Goal: Task Accomplishment & Management: Manage account settings

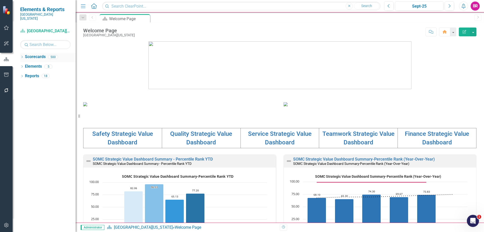
click at [21, 56] on icon "Dropdown" at bounding box center [22, 57] width 4 height 3
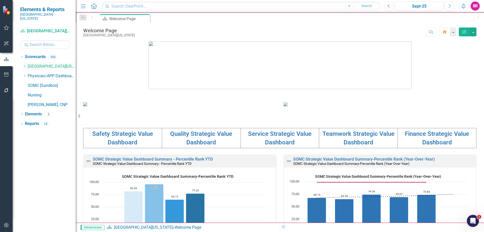
drag, startPoint x: 25, startPoint y: 62, endPoint x: 26, endPoint y: 65, distance: 3.4
click at [25, 65] on icon "Dropdown" at bounding box center [25, 66] width 4 height 3
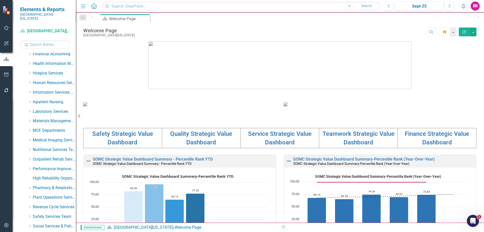
scroll to position [126, 0]
click at [29, 129] on icon "Dropdown" at bounding box center [30, 130] width 4 height 3
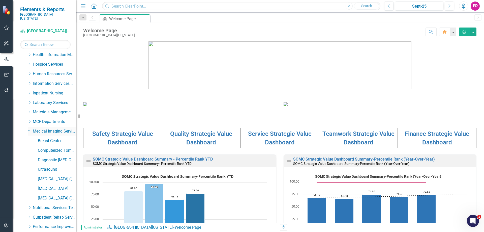
click at [27, 128] on div "Dropdown" at bounding box center [29, 130] width 4 height 4
click at [29, 129] on icon "Dropdown" at bounding box center [30, 130] width 4 height 3
click at [57, 157] on link "Diagnostic [MEDICAL_DATA]" at bounding box center [57, 160] width 38 height 6
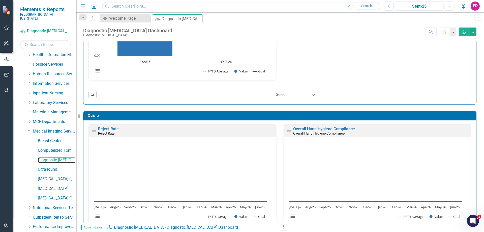
scroll to position [0, 0]
click at [103, 127] on link "Reject Rate" at bounding box center [108, 128] width 21 height 5
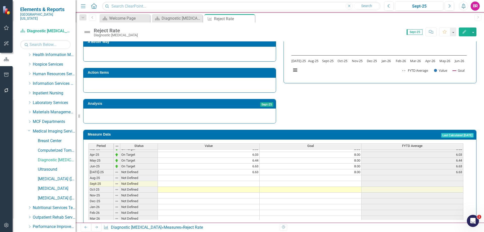
scroll to position [183, 0]
drag, startPoint x: 356, startPoint y: 163, endPoint x: 360, endPoint y: 164, distance: 3.9
click at [356, 163] on tbody "Dec-23 On Target 6.06 8.00 6.06 Jan-24 On Target 5.14 8.00 5.14 Feb-24 On Targe…" at bounding box center [275, 154] width 375 height 180
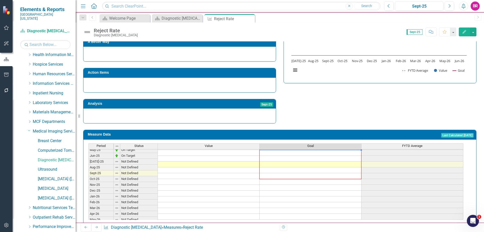
scroll to position [208, 0]
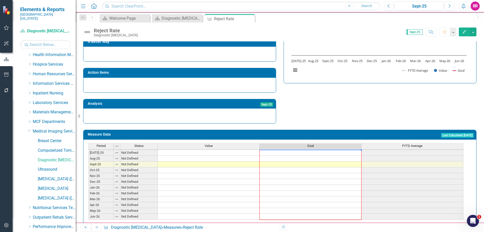
drag, startPoint x: 361, startPoint y: 165, endPoint x: 339, endPoint y: 171, distance: 23.0
click at [88, 205] on div "Period Status Value Goal FYTD Average Mar-24 On Target 7.01 8.00 7.01 Apr-24 On…" at bounding box center [88, 135] width 0 height 169
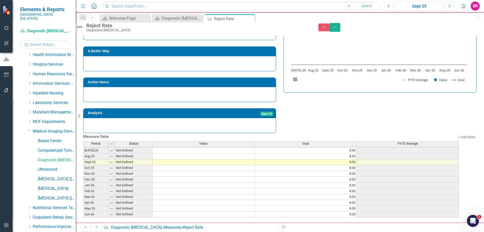
click at [333, 108] on div "Strategic Values Quality Medical Imaging Services Q1.2026 A Better Way Action I…" at bounding box center [279, 62] width 401 height 141
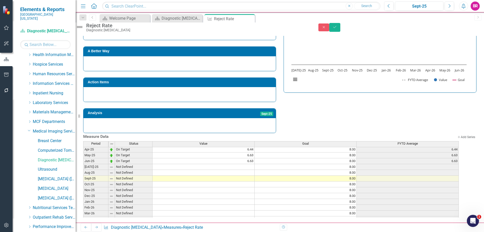
scroll to position [183, 0]
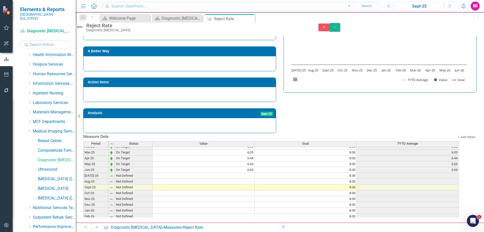
click at [247, 172] on tbody "Jun-24 On Target 6.94 8.00 6.94 [DATE]-24 On Target 7.01 8.00 7.01 Aug-24 Below…" at bounding box center [270, 169] width 375 height 145
type textarea "6.62"
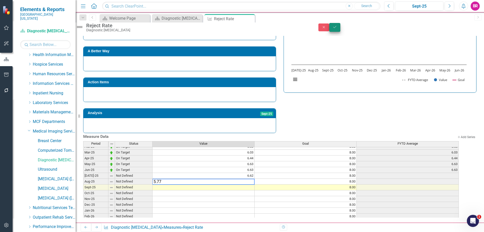
type textarea "5.77"
drag, startPoint x: 470, startPoint y: 31, endPoint x: 461, endPoint y: 45, distance: 16.6
click at [337, 29] on icon "Save" at bounding box center [334, 27] width 5 height 4
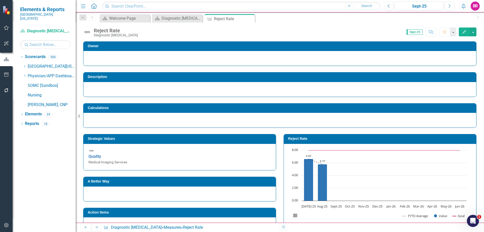
scroll to position [0, 0]
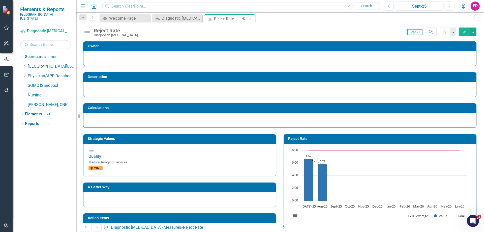
click at [249, 18] on icon "Close" at bounding box center [249, 19] width 5 height 4
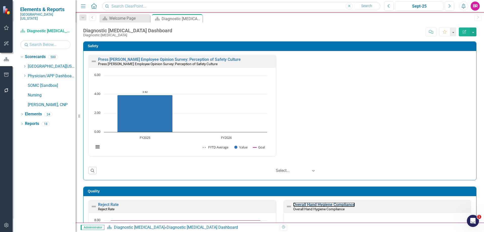
drag, startPoint x: 334, startPoint y: 204, endPoint x: 344, endPoint y: 150, distance: 54.9
click at [334, 204] on link "Overall Hand Hygiene Compliance" at bounding box center [324, 204] width 62 height 5
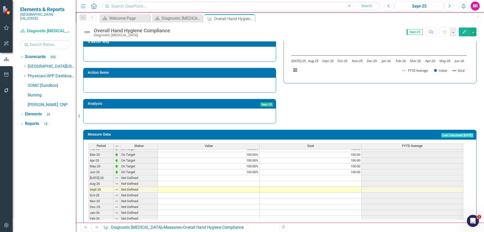
click at [353, 169] on td "100.00" at bounding box center [310, 172] width 102 height 6
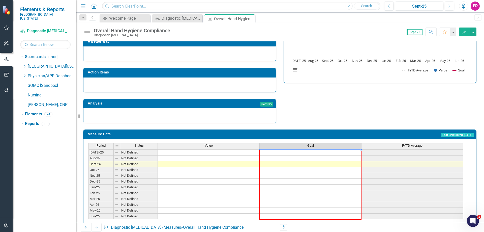
drag, startPoint x: 361, startPoint y: 166, endPoint x: 348, endPoint y: 205, distance: 41.3
click at [88, 205] on div "Period Status Value Goal FYTD Average Mar-24 On Target 100.00% 100.00 Apr-24 On…" at bounding box center [88, 134] width 0 height 169
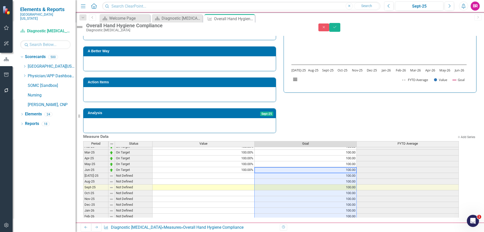
click at [249, 173] on td at bounding box center [203, 176] width 102 height 6
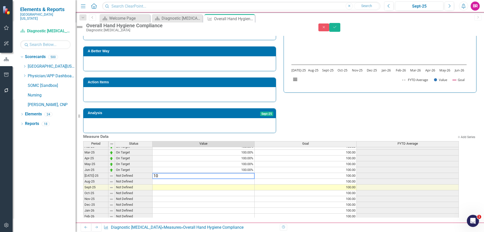
type textarea "100"
click at [411, 108] on div "Strategic Values Quality Medical Imaging Services Q1.2026 A Better Way Action I…" at bounding box center [279, 62] width 401 height 141
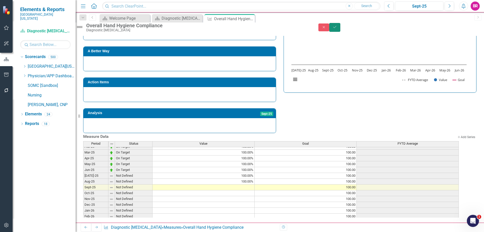
drag, startPoint x: 475, startPoint y: 30, endPoint x: 340, endPoint y: 129, distance: 167.5
click at [340, 30] on button "Save" at bounding box center [334, 27] width 11 height 9
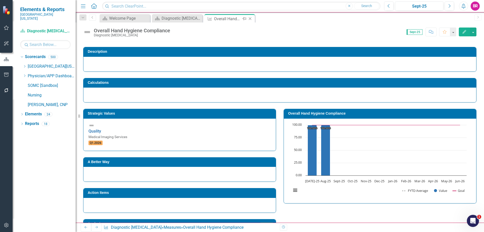
click at [250, 20] on icon "Close" at bounding box center [249, 19] width 5 height 4
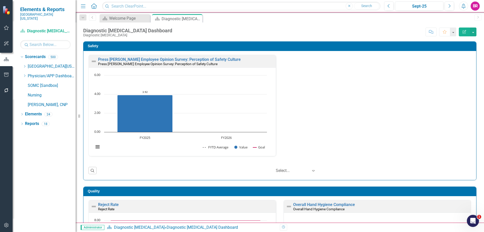
click at [476, 95] on div "Safety Press [PERSON_NAME] Employee Opinion Survey: Perception of Safety Cultur…" at bounding box center [279, 107] width 401 height 145
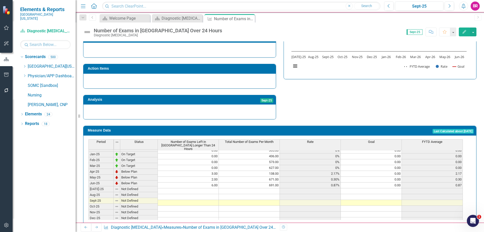
scroll to position [207, 0]
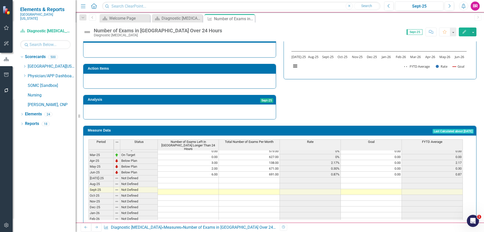
click at [211, 177] on td at bounding box center [188, 180] width 61 height 6
click at [250, 19] on icon "Close" at bounding box center [249, 19] width 5 height 4
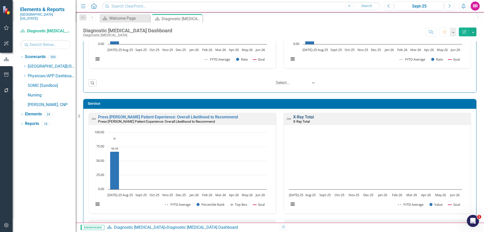
click at [295, 118] on link "X-Ray Total" at bounding box center [303, 116] width 21 height 5
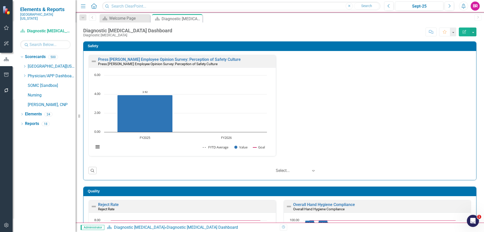
scroll to position [1079, 0]
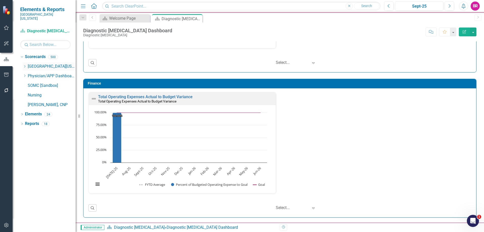
click at [23, 65] on icon "Dropdown" at bounding box center [25, 66] width 4 height 3
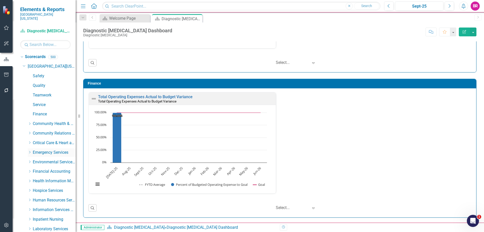
click at [31, 150] on icon "Dropdown" at bounding box center [30, 151] width 4 height 3
click at [50, 159] on link "Emergency Department" at bounding box center [57, 162] width 38 height 6
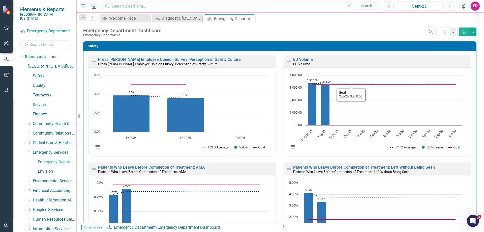
click at [302, 57] on div "ED Volume ED Volume" at bounding box center [377, 61] width 187 height 12
click at [301, 59] on link "ED Volume" at bounding box center [303, 59] width 20 height 5
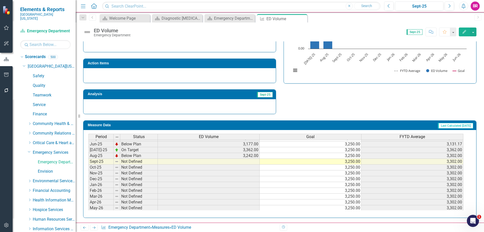
scroll to position [126, 0]
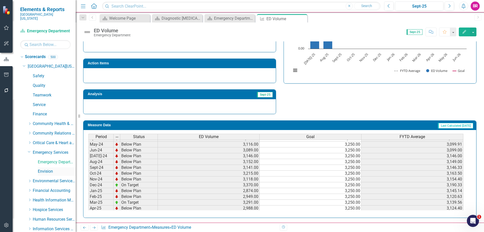
click at [48, 168] on link "Envision" at bounding box center [57, 171] width 38 height 6
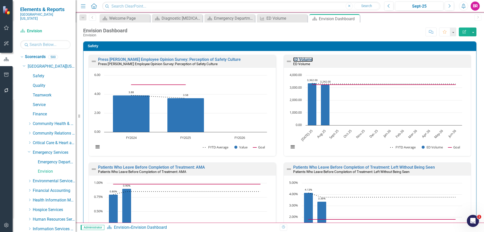
drag, startPoint x: 300, startPoint y: 59, endPoint x: 312, endPoint y: 67, distance: 14.7
click at [300, 59] on link "ED Volume" at bounding box center [303, 59] width 20 height 5
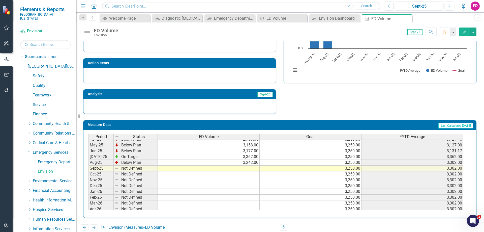
scroll to position [202, 0]
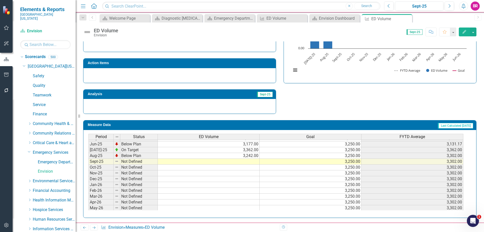
click at [248, 161] on tbody "Dec-23 Below Plan 3,207.00 3,250.00 3,101.83 Jan-24 Below Plan 3,206.00 3,250.0…" at bounding box center [275, 127] width 375 height 180
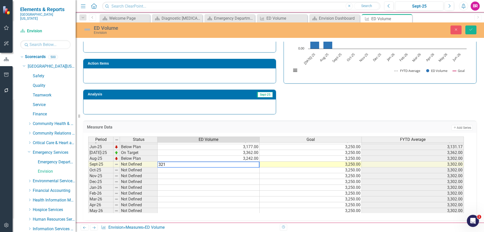
type textarea "3217"
click at [347, 138] on div "Goal" at bounding box center [310, 140] width 102 height 6
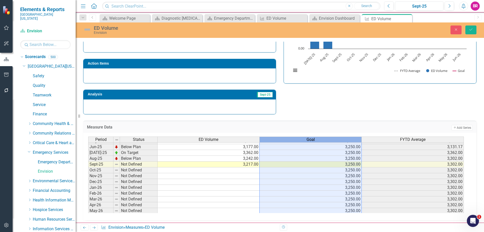
click at [344, 111] on div "Strategic Values Safety Emergency Services Q1.2026 A Better Way Action Items An…" at bounding box center [279, 48] width 401 height 131
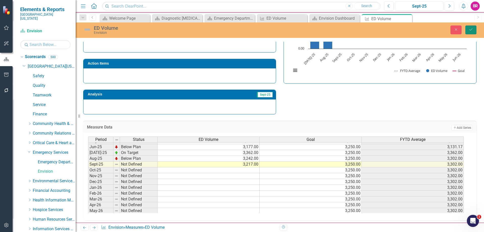
click at [469, 28] on icon "Save" at bounding box center [470, 30] width 5 height 4
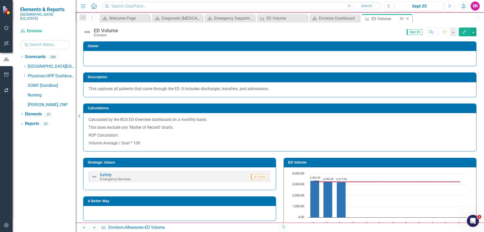
click at [406, 18] on icon "Close" at bounding box center [407, 19] width 5 height 4
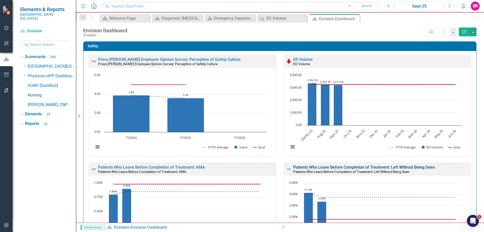
click at [326, 165] on link "Patients Who Leave Before Completion of Treatment: Left Without Being Seen" at bounding box center [364, 167] width 142 height 5
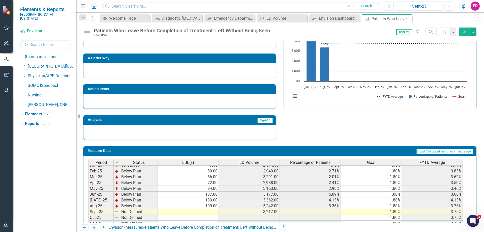
scroll to position [202, 0]
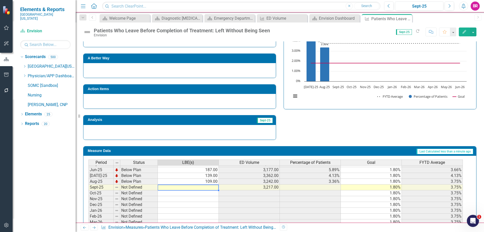
click at [213, 187] on tbody "Jan-24 Below Plan 139.00 3,206.00 4.34% 1.80% 4.00% Feb-24 Below Plan 144.00 3,…" at bounding box center [275, 155] width 374 height 174
click at [212, 188] on td at bounding box center [188, 187] width 61 height 6
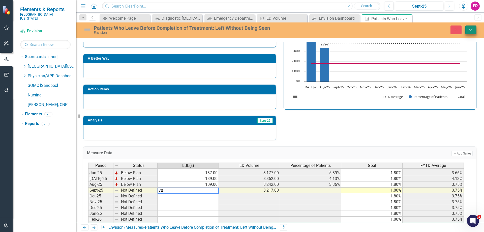
type textarea "70"
click at [472, 31] on icon "Save" at bounding box center [470, 30] width 5 height 4
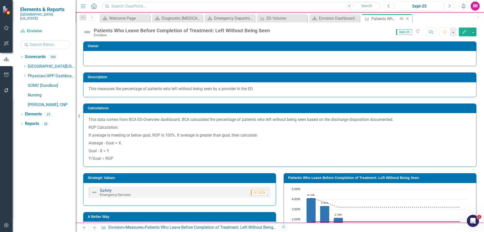
click at [408, 19] on icon "Close" at bounding box center [407, 19] width 5 height 4
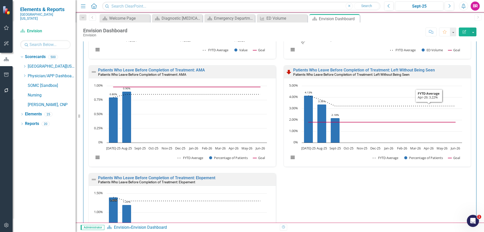
scroll to position [101, 0]
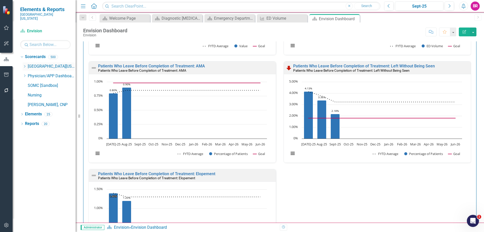
click at [26, 65] on icon "Dropdown" at bounding box center [25, 66] width 4 height 3
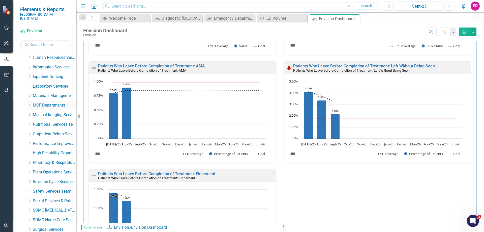
scroll to position [151, 0]
click at [29, 104] on icon "Dropdown" at bounding box center [30, 105] width 4 height 3
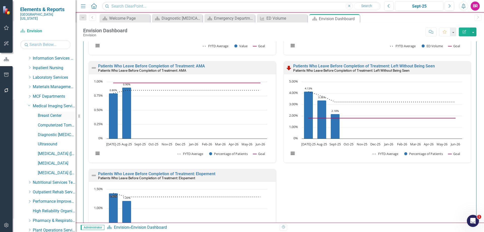
drag, startPoint x: 48, startPoint y: 109, endPoint x: 52, endPoint y: 109, distance: 4.5
click at [48, 113] on link "Breast Center" at bounding box center [57, 116] width 38 height 6
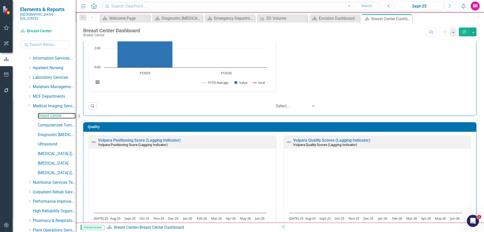
scroll to position [101, 0]
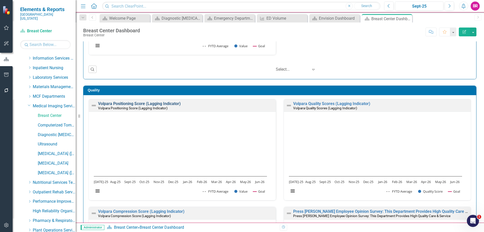
click at [167, 103] on link "Volpara Positioning Score (Lagging Indicator)" at bounding box center [139, 103] width 83 height 5
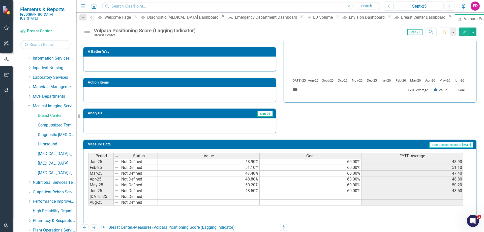
scroll to position [176, 0]
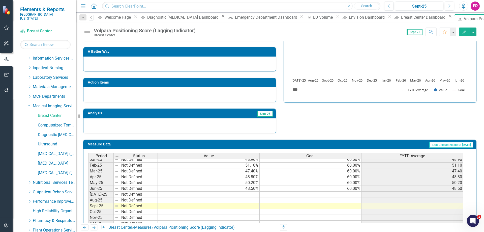
click at [348, 186] on td "60.00%" at bounding box center [310, 188] width 102 height 6
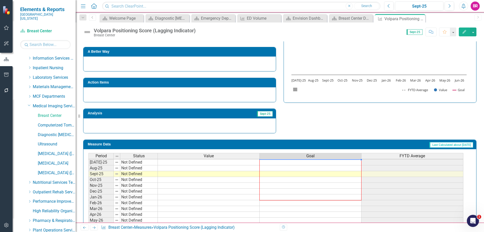
scroll to position [145, 0]
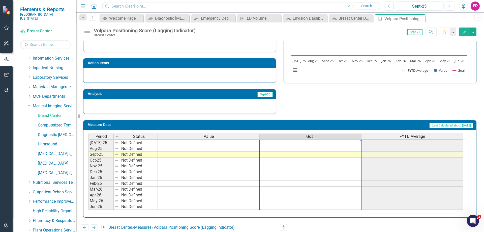
drag, startPoint x: 361, startPoint y: 191, endPoint x: 354, endPoint y: 207, distance: 17.1
click at [88, 207] on div "Period Status Value Goal FYTD Average Jun-24 Not Defined 52.00% 60.00% 52.00 Ju…" at bounding box center [88, 136] width 0 height 157
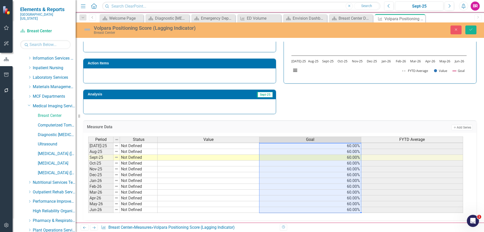
click at [366, 111] on div "Strategic Values Quality Medical Imaging Services Q1.2026 A Better Way Action I…" at bounding box center [279, 48] width 401 height 131
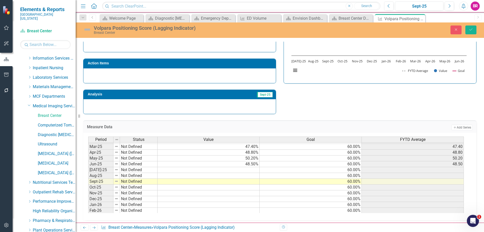
scroll to position [183, 0]
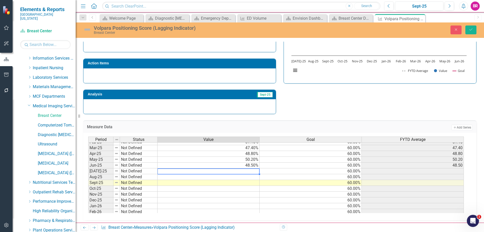
click at [250, 171] on tbody "Jun-24 Not Defined 52.00% 60.00% 52.00 Jul-24 Not Defined 48.60% 60.00% 48.60 A…" at bounding box center [275, 164] width 375 height 145
type textarea "46.7"
type textarea "49.4"
click at [332, 89] on div "Strategic Values Quality Medical Imaging Services Q1.2026 A Better Way Action I…" at bounding box center [279, 48] width 401 height 131
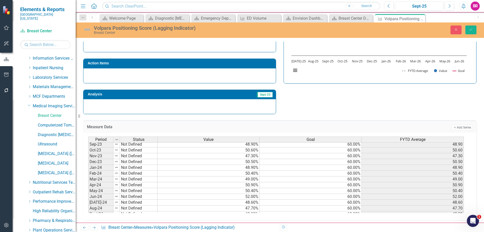
scroll to position [56, 0]
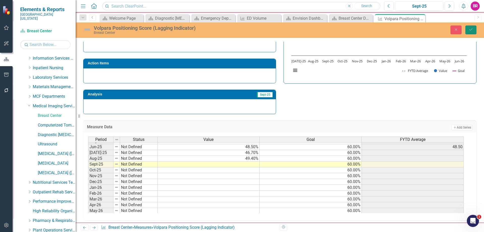
click at [471, 29] on icon "Save" at bounding box center [470, 30] width 5 height 4
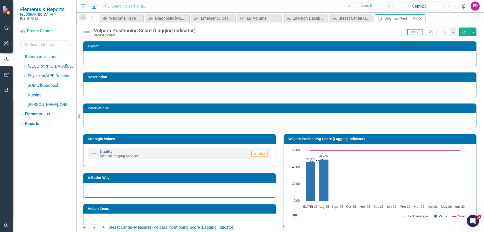
click at [420, 18] on icon at bounding box center [420, 18] width 3 height 3
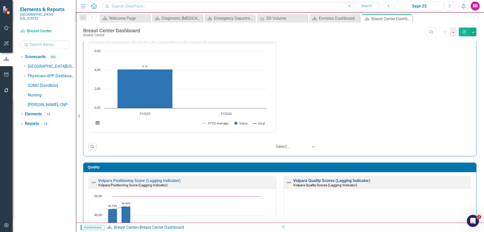
click at [343, 178] on link "Volpara Quality Scores (Lagging Indicator)" at bounding box center [331, 180] width 77 height 5
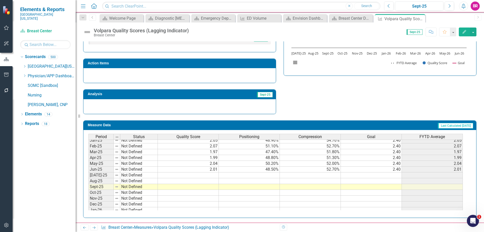
click at [213, 173] on tbody "Oct-23 Not Defined 1.99 47.30% 56.50% 2.40 1.99 Nov-23 Not Defined 2.10 50.50% …" at bounding box center [275, 140] width 374 height 180
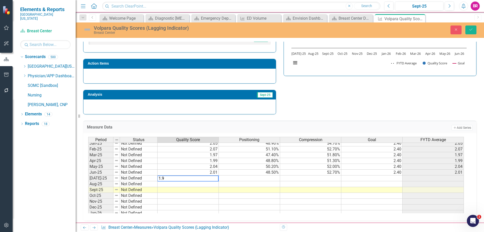
type textarea "1.96"
type textarea "2.03"
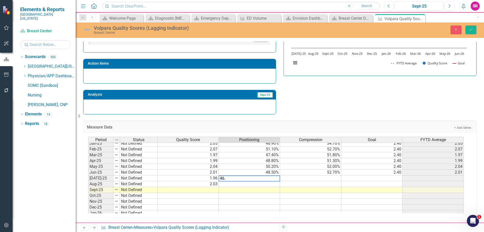
type textarea "46.7"
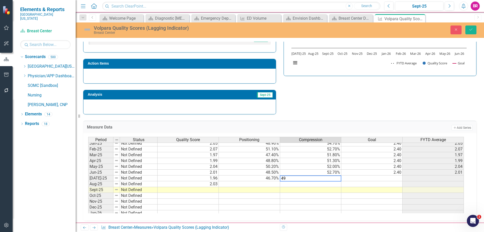
type textarea "4"
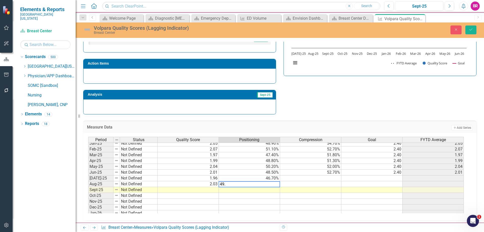
type textarea "49.4"
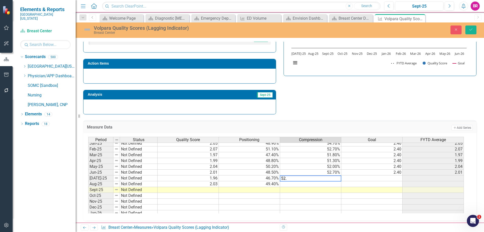
type textarea "52.3"
click at [395, 170] on td "2.40" at bounding box center [371, 172] width 61 height 6
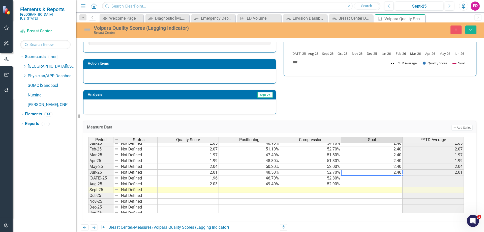
type textarea "2.4"
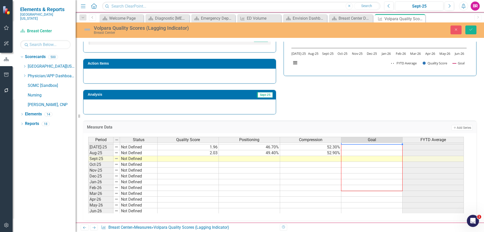
scroll to position [208, 0]
drag, startPoint x: 402, startPoint y: 175, endPoint x: 383, endPoint y: 208, distance: 37.8
click at [88, 208] on div "Period Status Quality Score Positioning Compression Goal FYTD Average Jun-24 No…" at bounding box center [88, 139] width 0 height 157
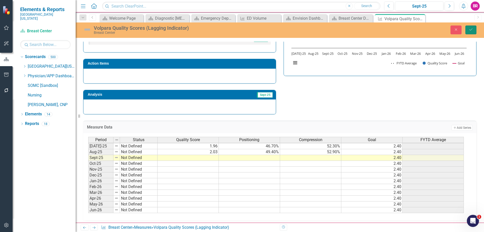
click at [470, 28] on icon "Save" at bounding box center [470, 30] width 5 height 4
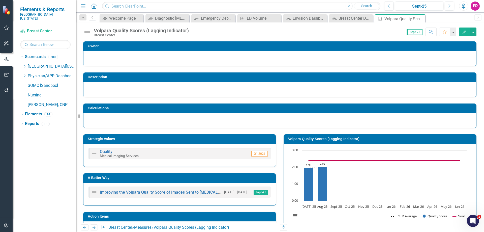
drag, startPoint x: 421, startPoint y: 19, endPoint x: 417, endPoint y: 21, distance: 4.0
click at [0, 0] on icon "Close" at bounding box center [0, 0] width 0 height 0
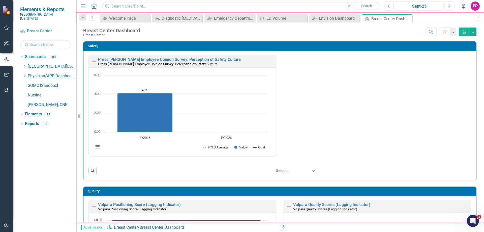
click at [474, 114] on div "Safety Press Ganey Employee Opinion Survey: Perception of Safety Culture Press …" at bounding box center [279, 107] width 401 height 145
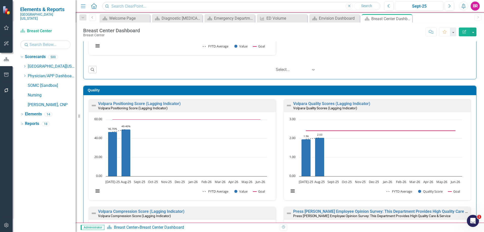
scroll to position [252, 0]
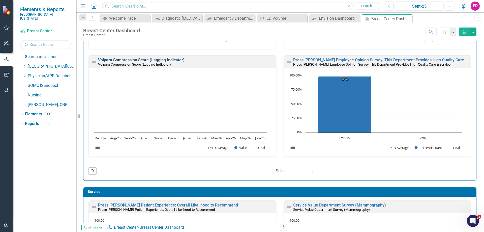
click at [156, 59] on link "Volpara Compression Score (Lagging Indicator)" at bounding box center [141, 59] width 86 height 5
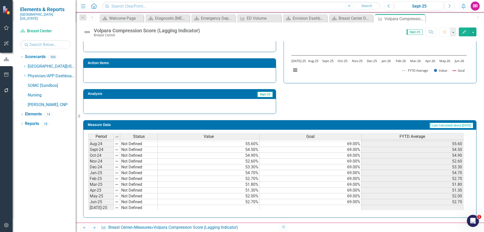
scroll to position [176, 0]
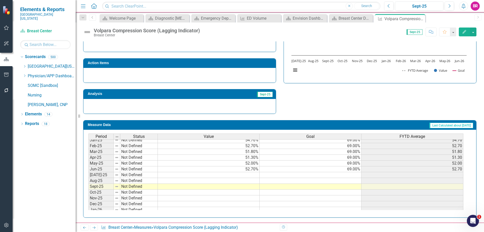
click at [349, 168] on tbody "Dec-23 Not Defined 56.10% 69.00% 56.10 Jan-24 Not Defined 58.80% 69.00% 58.80 F…" at bounding box center [275, 151] width 375 height 180
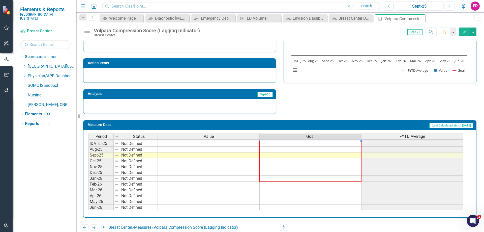
scroll to position [208, 0]
drag, startPoint x: 361, startPoint y: 172, endPoint x: 357, endPoint y: 205, distance: 33.5
click at [88, 205] on div "Period Status Value Goal FYTD Average Feb-24 Not Defined 54.90% 69.00% 54.90 Ma…" at bounding box center [88, 122] width 0 height 174
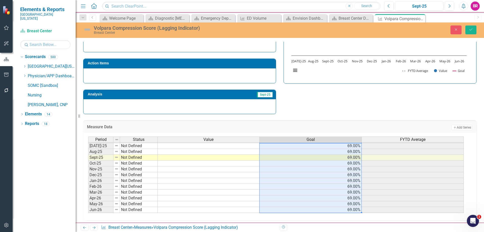
scroll to position [183, 0]
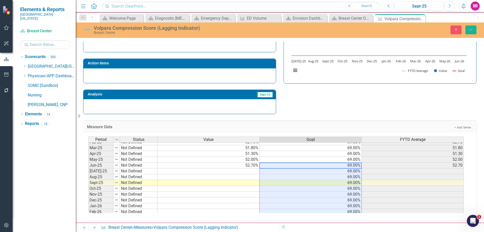
click at [252, 171] on td at bounding box center [208, 171] width 102 height 6
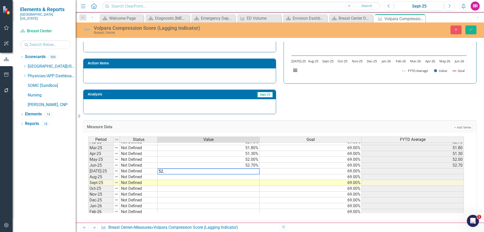
type textarea "52.3"
type textarea "52.9"
click at [382, 92] on div "Strategic Values Quality Medical Imaging Services Q1.2026 A Better Way Action I…" at bounding box center [279, 48] width 401 height 131
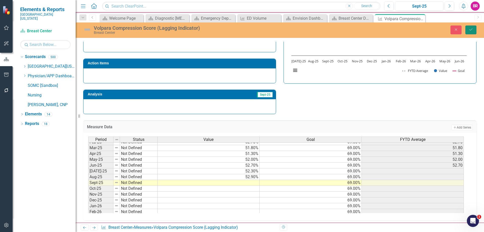
click at [472, 30] on icon "Save" at bounding box center [470, 30] width 5 height 4
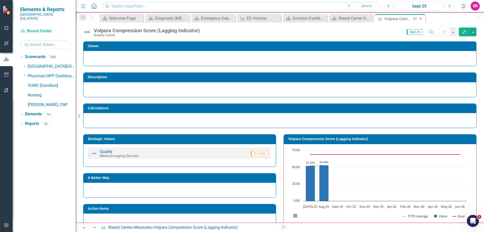
click at [420, 19] on icon "Close" at bounding box center [420, 19] width 5 height 4
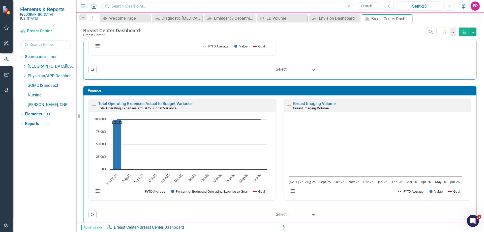
scroll to position [650, 0]
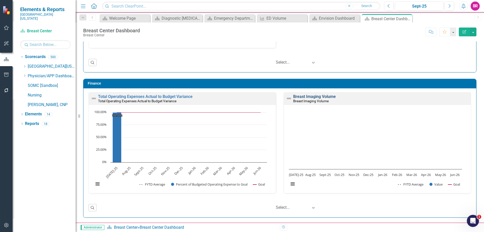
click at [309, 97] on link "Breast Imaging Volume" at bounding box center [314, 96] width 43 height 5
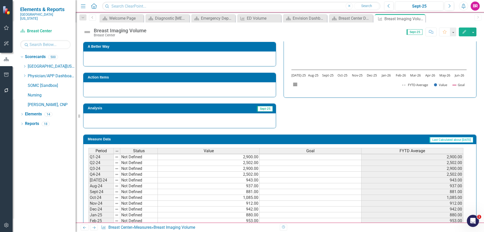
scroll to position [25, 0]
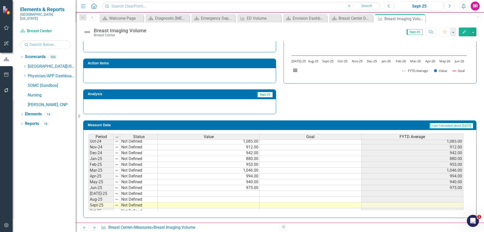
click at [251, 193] on tbody "Q2-24 Not Defined 2,502.00 2,502.00 Q3-24 Not Defined 2,900.00 2,900.00 Q4-24 N…" at bounding box center [275, 181] width 375 height 157
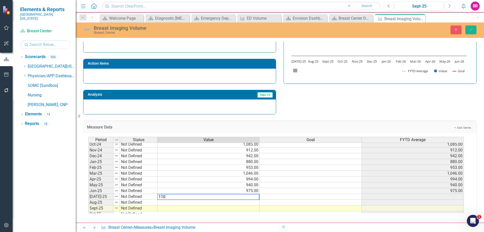
type textarea "1109"
type textarea "895"
click at [470, 28] on icon "Save" at bounding box center [470, 30] width 5 height 4
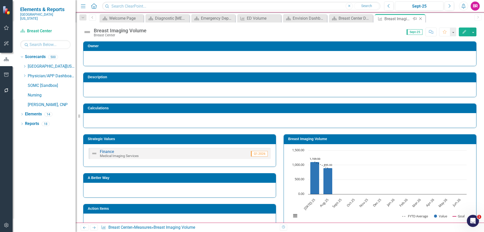
click at [420, 20] on icon "Close" at bounding box center [420, 19] width 5 height 4
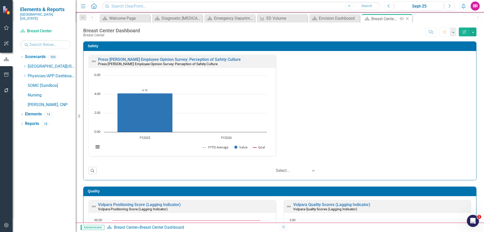
click at [407, 18] on icon "Close" at bounding box center [407, 19] width 5 height 4
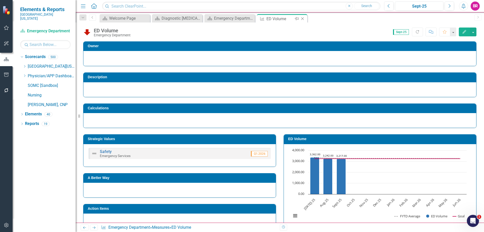
click at [303, 19] on icon "Close" at bounding box center [302, 19] width 5 height 4
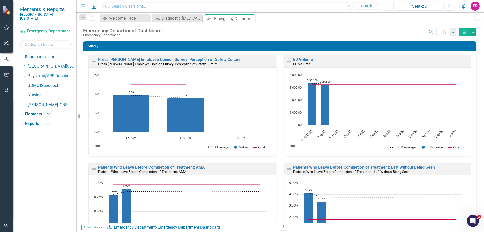
click at [0, 0] on icon "Close" at bounding box center [0, 0] width 0 height 0
